Goal: Task Accomplishment & Management: Complete application form

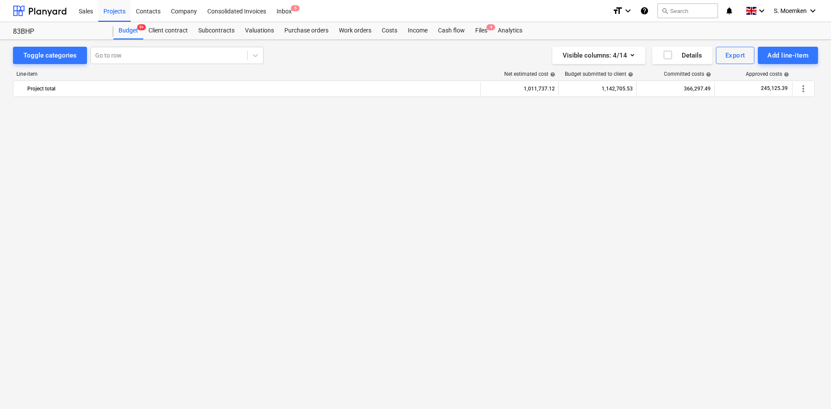
scroll to position [2077, 0]
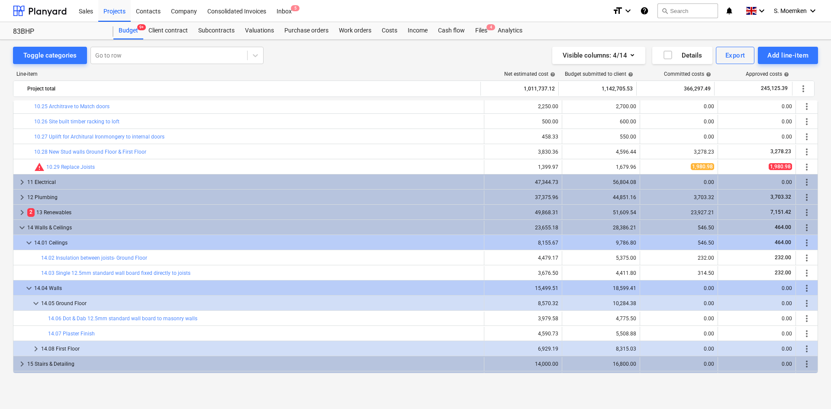
drag, startPoint x: 76, startPoint y: 27, endPoint x: 87, endPoint y: 24, distance: 11.7
click at [76, 27] on div "83BHP" at bounding box center [58, 31] width 90 height 9
click at [111, 12] on div "Projects" at bounding box center [114, 11] width 32 height 22
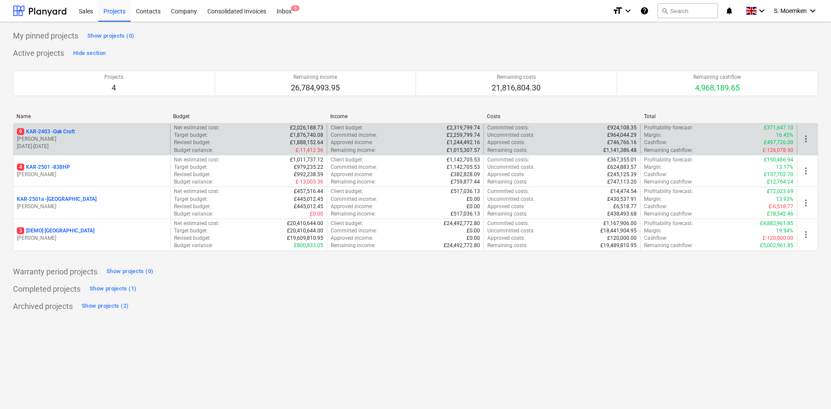
click at [87, 138] on p "[PERSON_NAME]" at bounding box center [92, 138] width 150 height 7
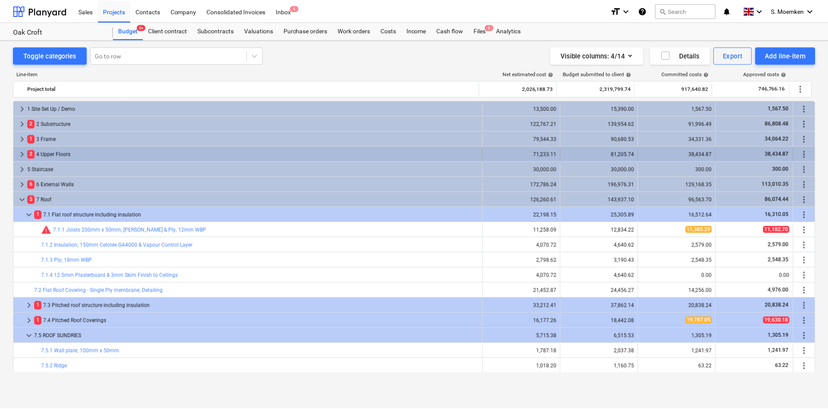
scroll to position [43, 0]
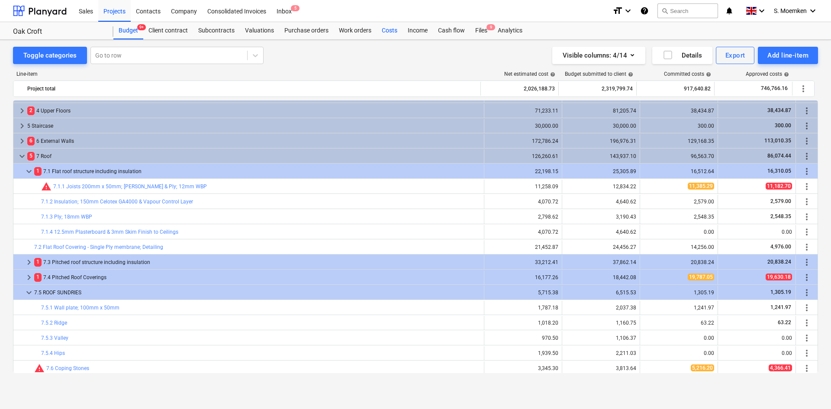
click at [383, 29] on div "Costs" at bounding box center [389, 30] width 26 height 17
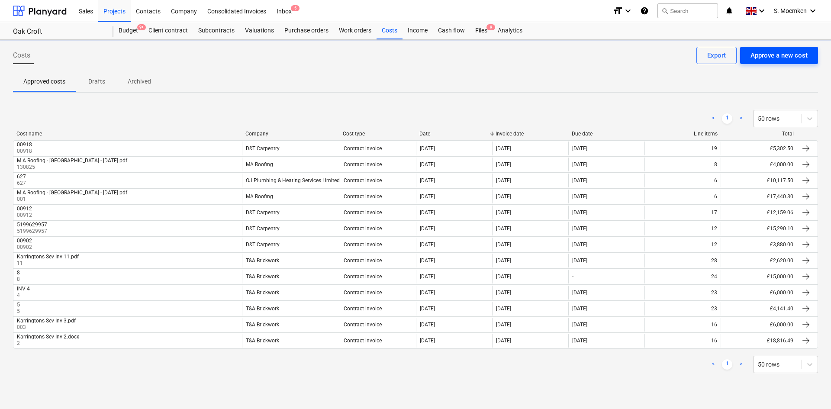
click at [786, 55] on div "Approve a new cost" at bounding box center [778, 55] width 57 height 11
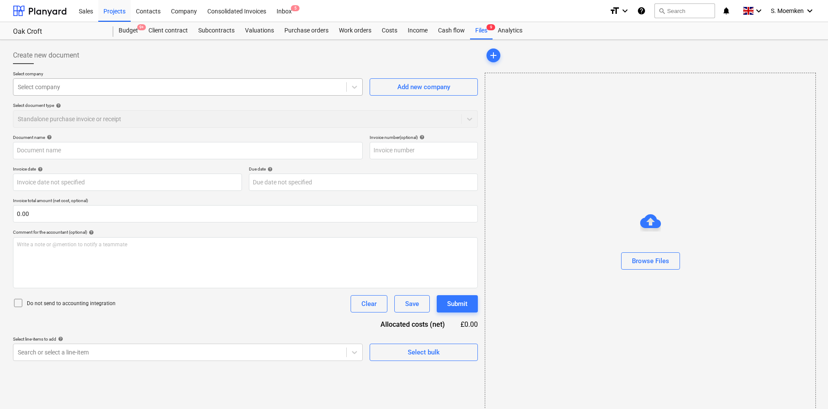
click at [187, 85] on div at bounding box center [180, 87] width 324 height 9
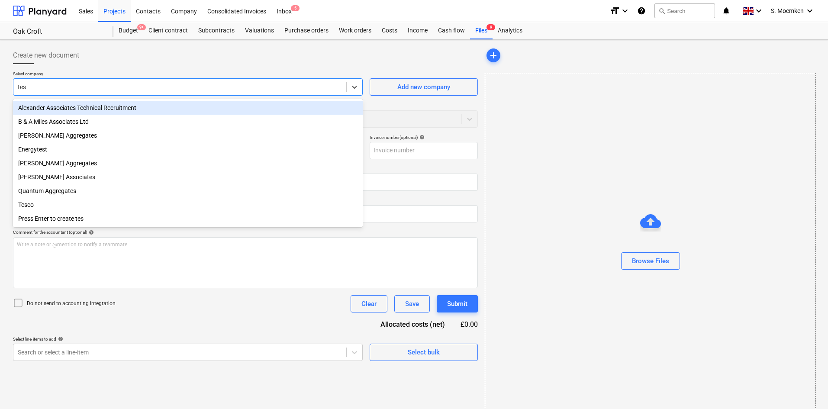
type input "tesc"
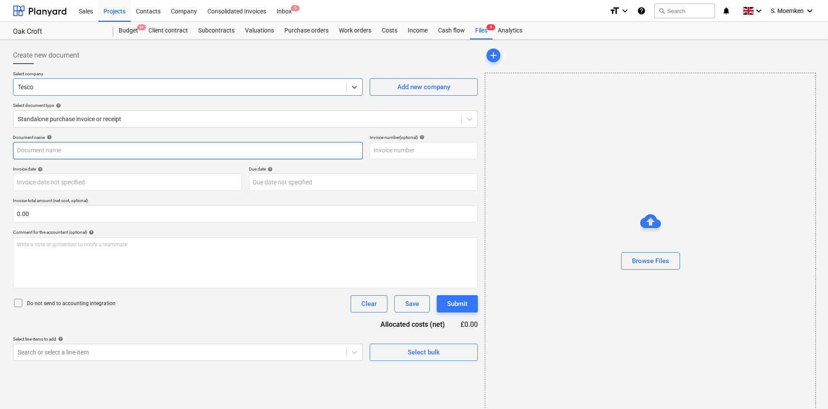
click at [171, 151] on input "text" at bounding box center [188, 150] width 350 height 17
click at [71, 150] on input "text" at bounding box center [188, 150] width 350 height 17
paste input "3781 082"
type input "3781 082"
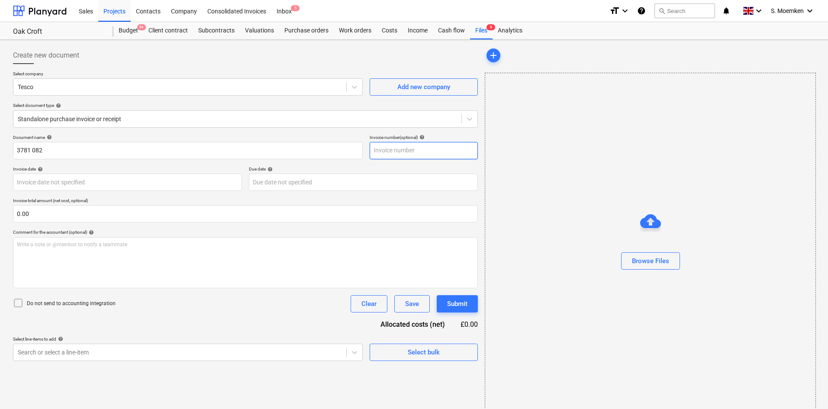
click at [412, 153] on input "text" at bounding box center [424, 150] width 108 height 17
paste input "3781 082"
type input "3781 082"
click at [17, 148] on input "3781 082" at bounding box center [188, 150] width 350 height 17
type input "Tesco 3781 082"
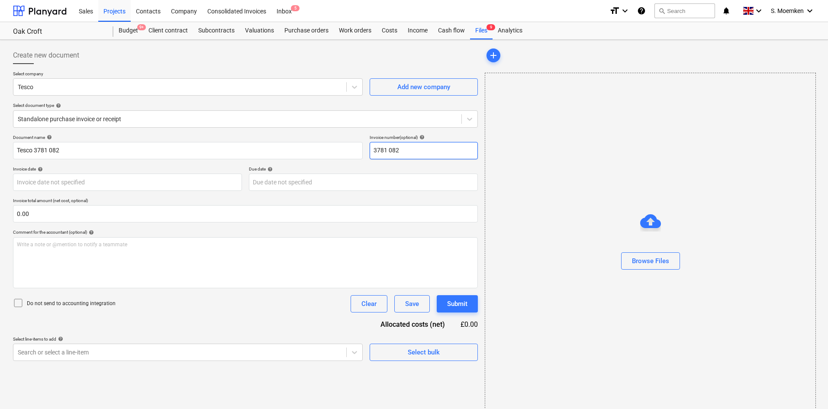
click at [373, 151] on input "3781 082" at bounding box center [424, 150] width 108 height 17
click at [386, 149] on input "Tescvo 3781 082" at bounding box center [424, 150] width 108 height 17
type input "Tesco 3781 082"
click at [81, 181] on body "Sales Projects Contacts Company Consolidated Invoices Inbox 5 format_size keybo…" at bounding box center [414, 204] width 828 height 409
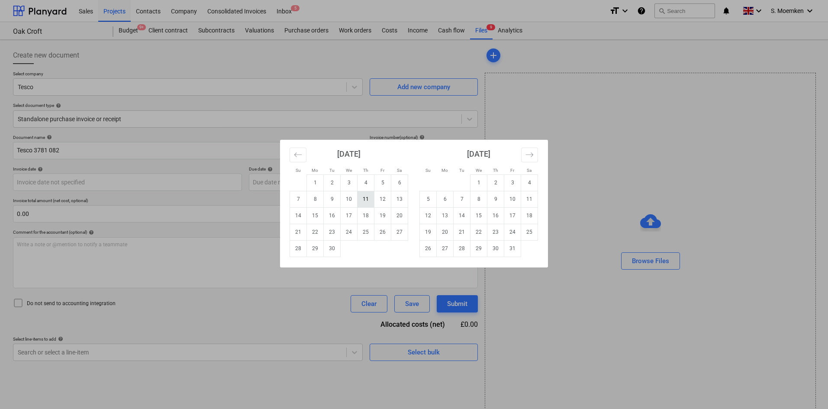
click at [361, 197] on td "11" at bounding box center [365, 199] width 17 height 16
type input "[DATE]"
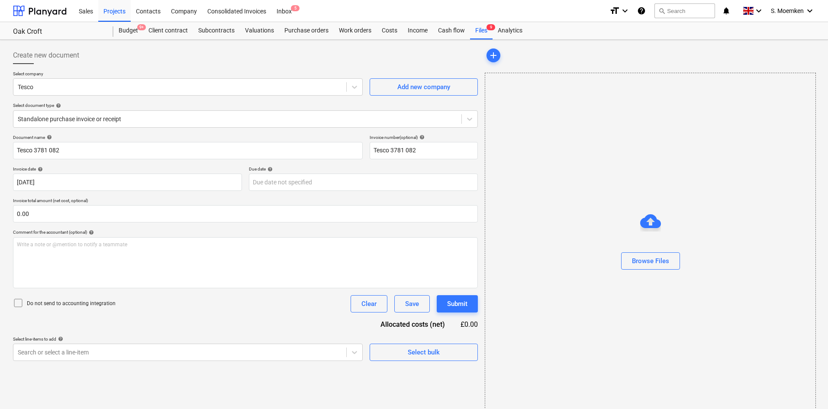
click at [19, 304] on icon at bounding box center [18, 303] width 10 height 10
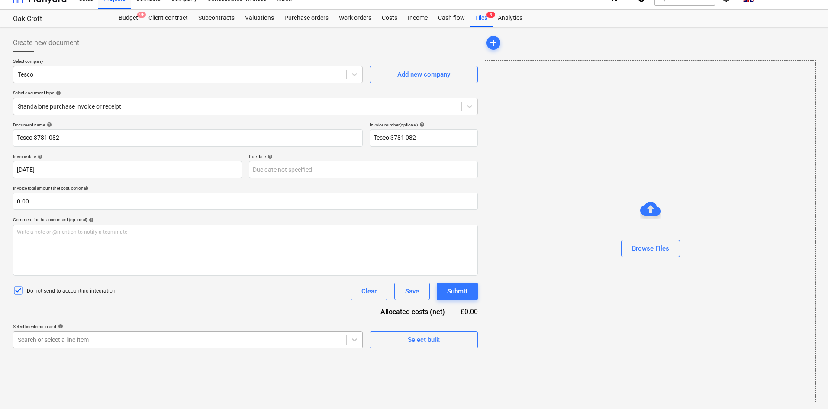
scroll to position [87, 0]
click at [114, 341] on body "Sales Projects Contacts Company Consolidated Invoices Inbox 5 format_size keybo…" at bounding box center [414, 191] width 828 height 409
click at [173, 338] on body "Sales Projects Contacts Company Consolidated Invoices Inbox 5 format_size keybo…" at bounding box center [414, 191] width 828 height 409
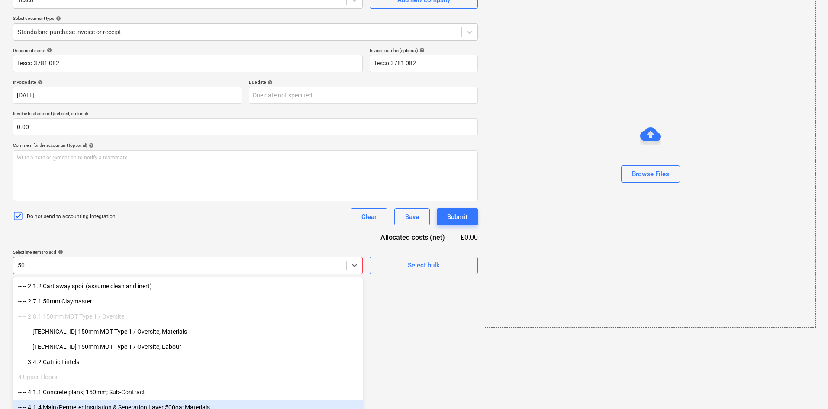
type input "5"
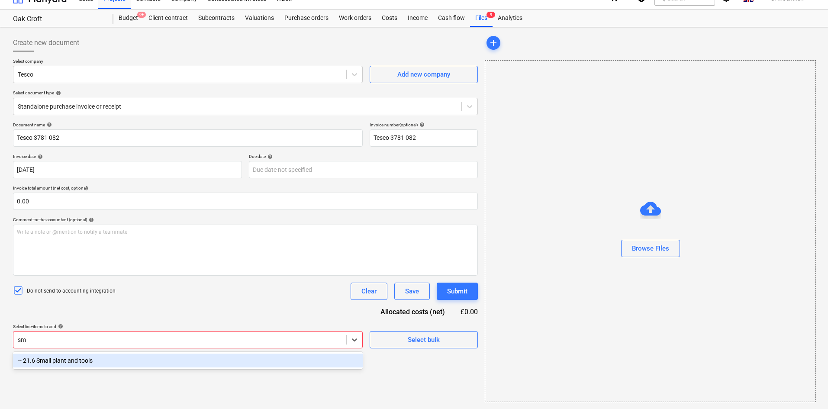
scroll to position [13, 0]
type input "small"
click at [164, 358] on div "-- 21.6 Small plant and tools" at bounding box center [188, 361] width 350 height 14
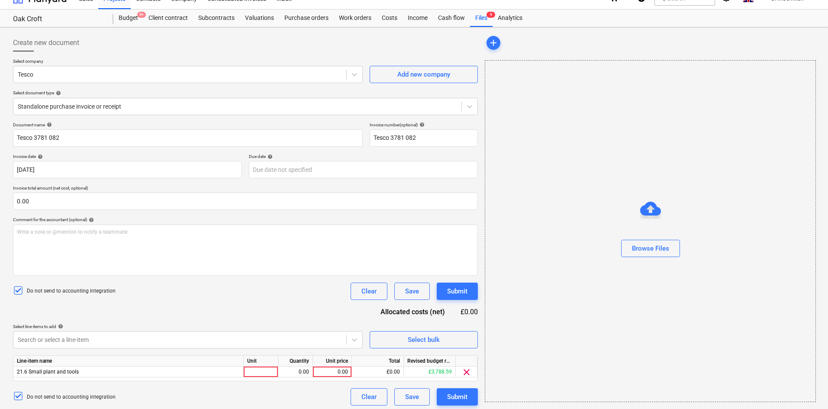
click at [264, 288] on div "Do not send to accounting integration Clear Save Submit" at bounding box center [245, 291] width 465 height 17
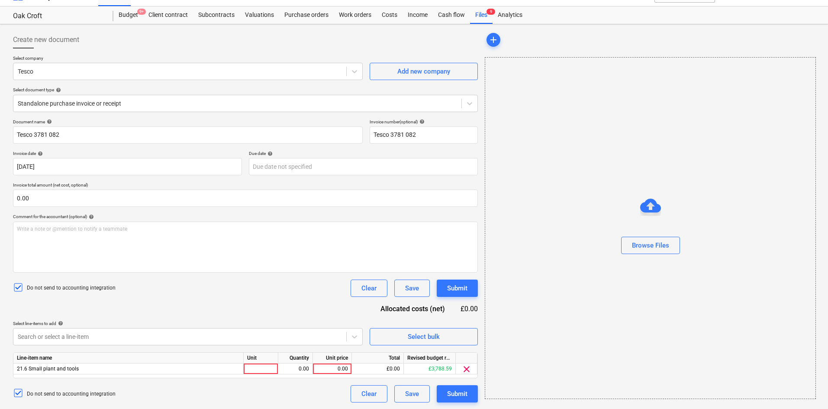
scroll to position [16, 0]
click at [264, 367] on div at bounding box center [261, 368] width 35 height 11
type input "Item"
click at [335, 370] on div "0.00" at bounding box center [332, 368] width 32 height 11
type input "13.31"
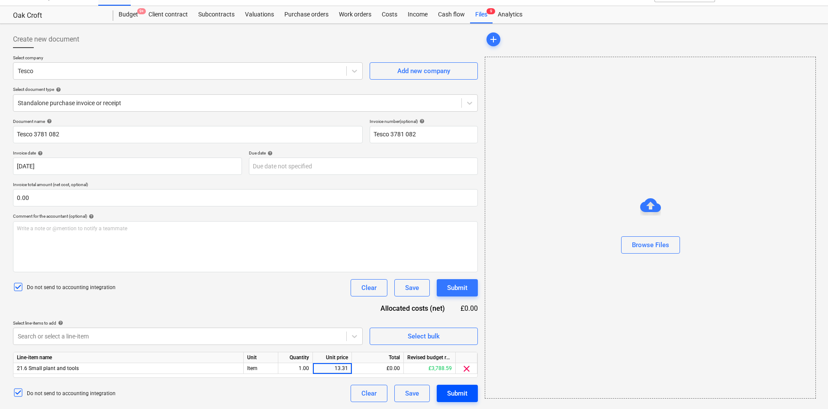
click at [452, 392] on div "Submit" at bounding box center [457, 393] width 20 height 11
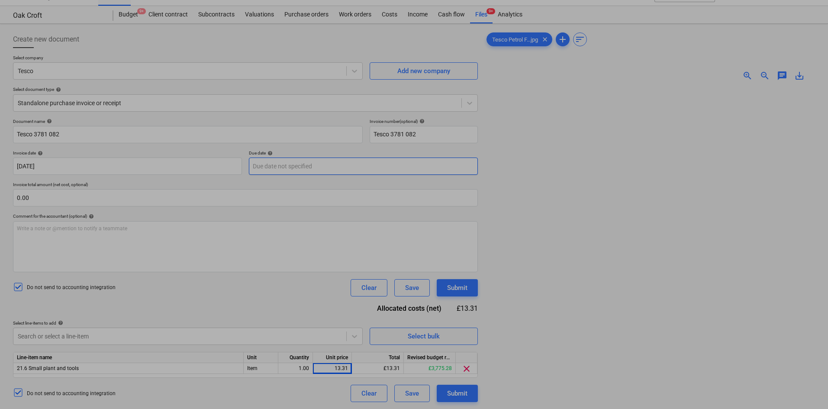
click at [305, 174] on body "Sales Projects Contacts Company Consolidated Invoices Inbox 5 format_size keybo…" at bounding box center [414, 188] width 828 height 409
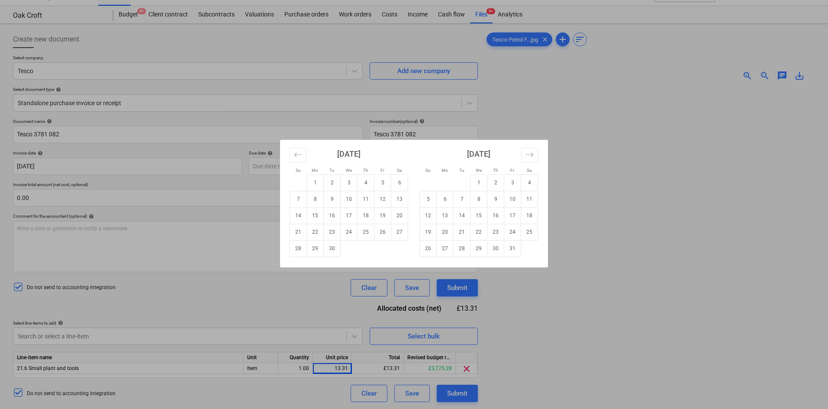
click at [234, 154] on div "Su Mo Tu We Th Fr Sa Su Mo Tu We Th Fr Sa [DATE] 1 2 3 4 5 6 7 8 9 10 11 12 13 …" at bounding box center [414, 204] width 828 height 409
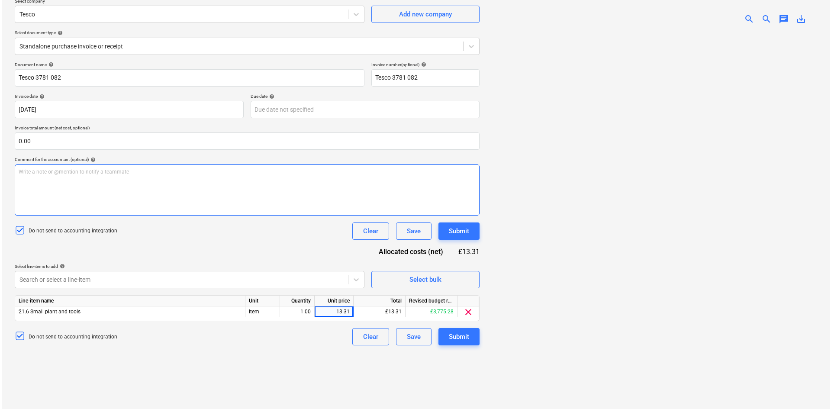
scroll to position [87, 0]
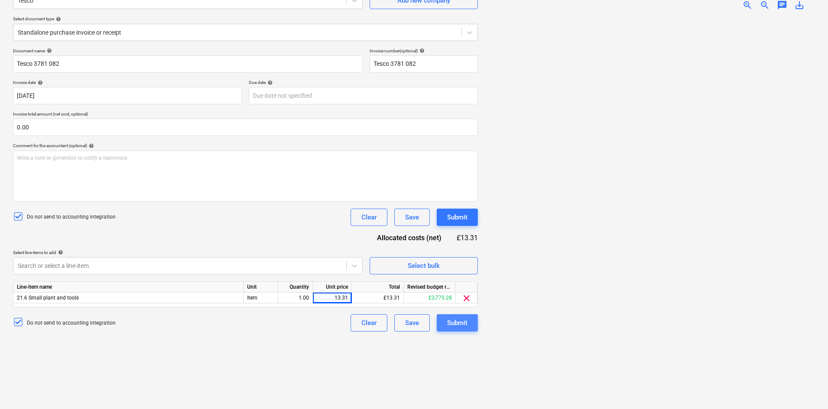
click at [461, 321] on div "Submit" at bounding box center [457, 322] width 20 height 11
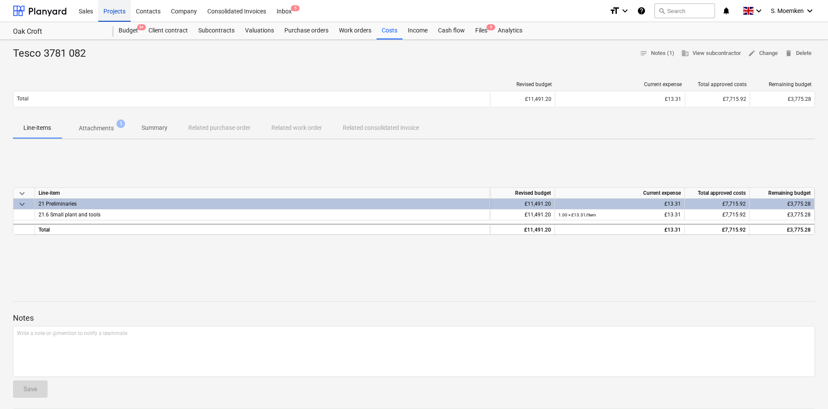
click at [118, 10] on div "Projects" at bounding box center [114, 11] width 32 height 22
